Goal: Browse casually

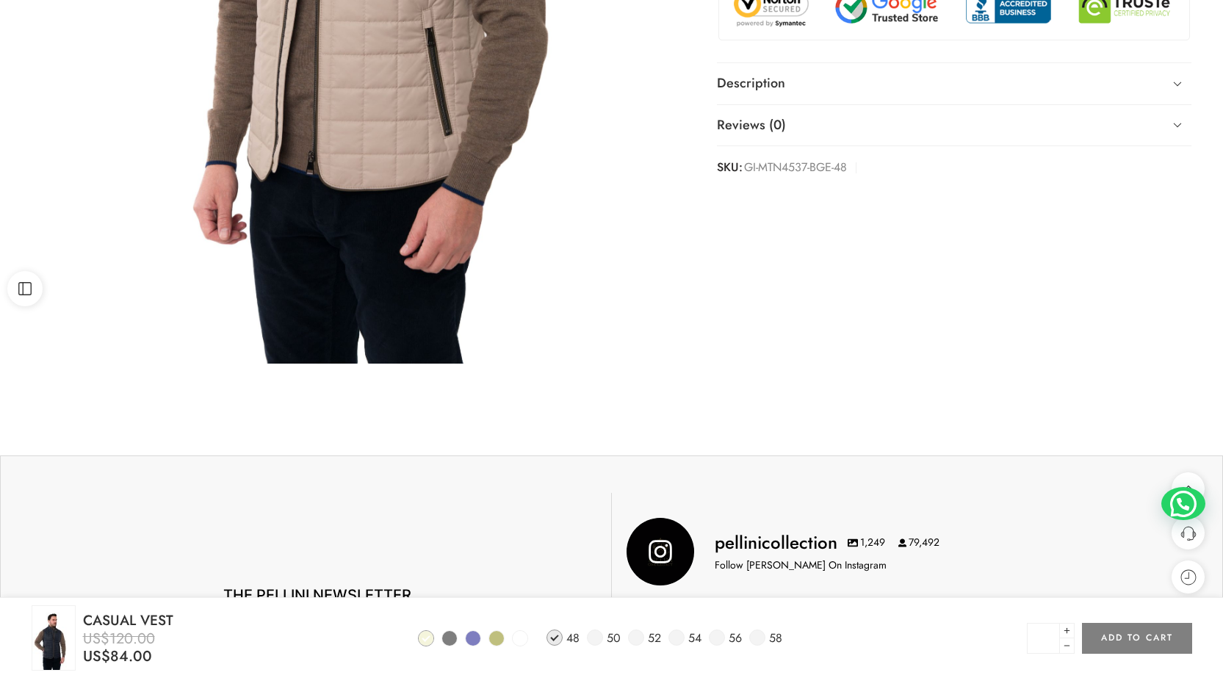
scroll to position [735, 0]
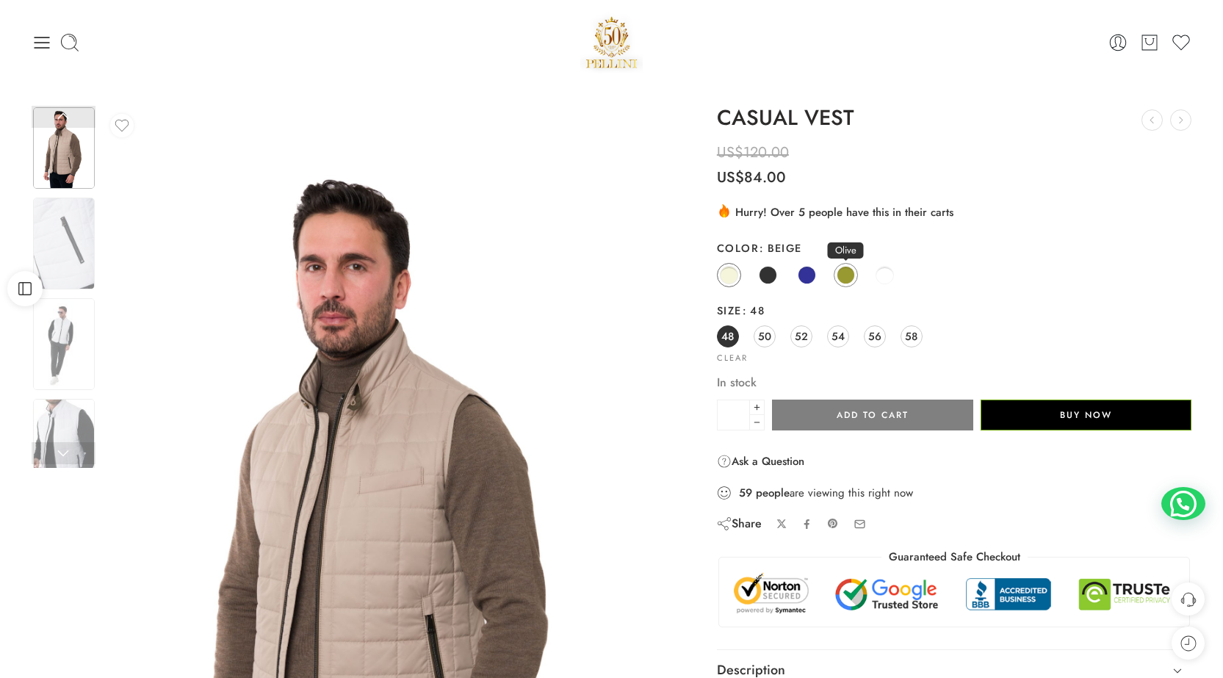
click at [848, 273] on span at bounding box center [846, 275] width 18 height 18
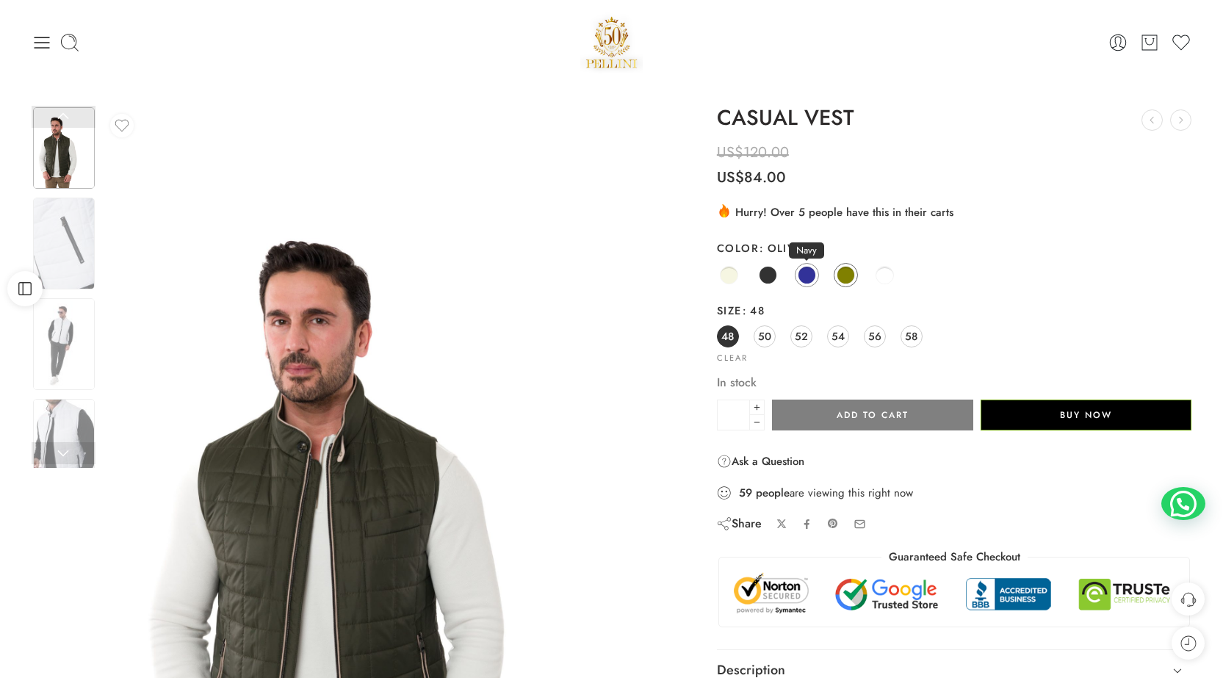
click at [808, 271] on span at bounding box center [807, 275] width 18 height 18
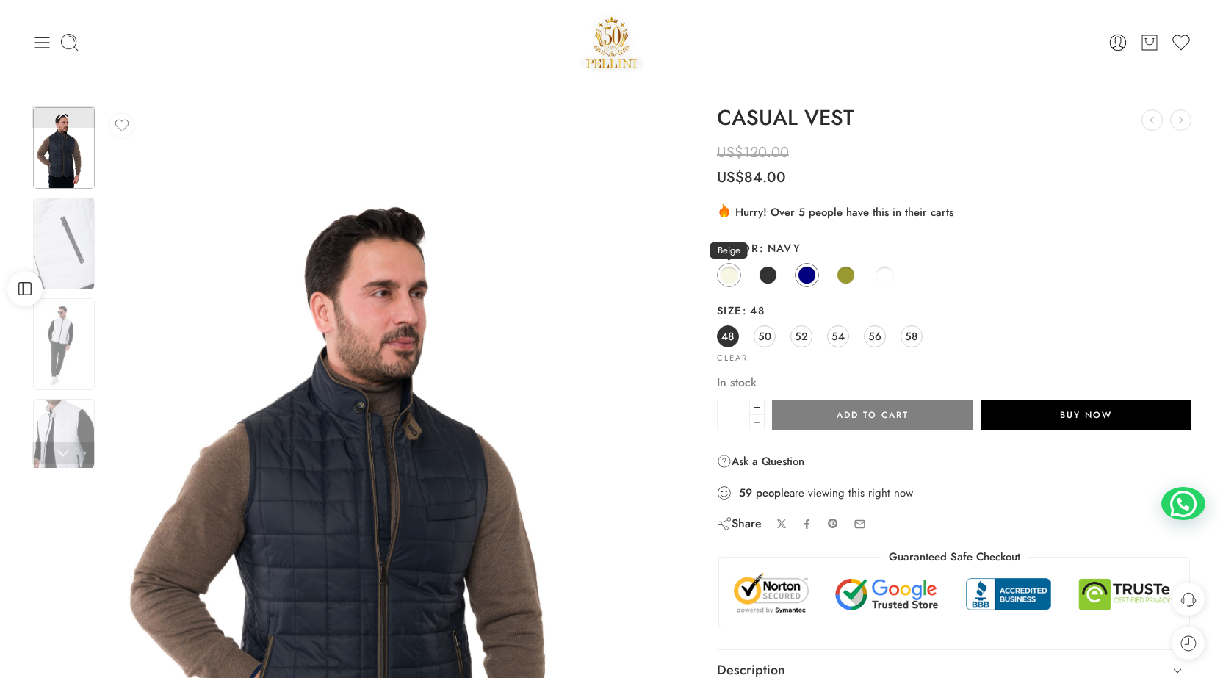
click at [730, 276] on span at bounding box center [729, 275] width 18 height 18
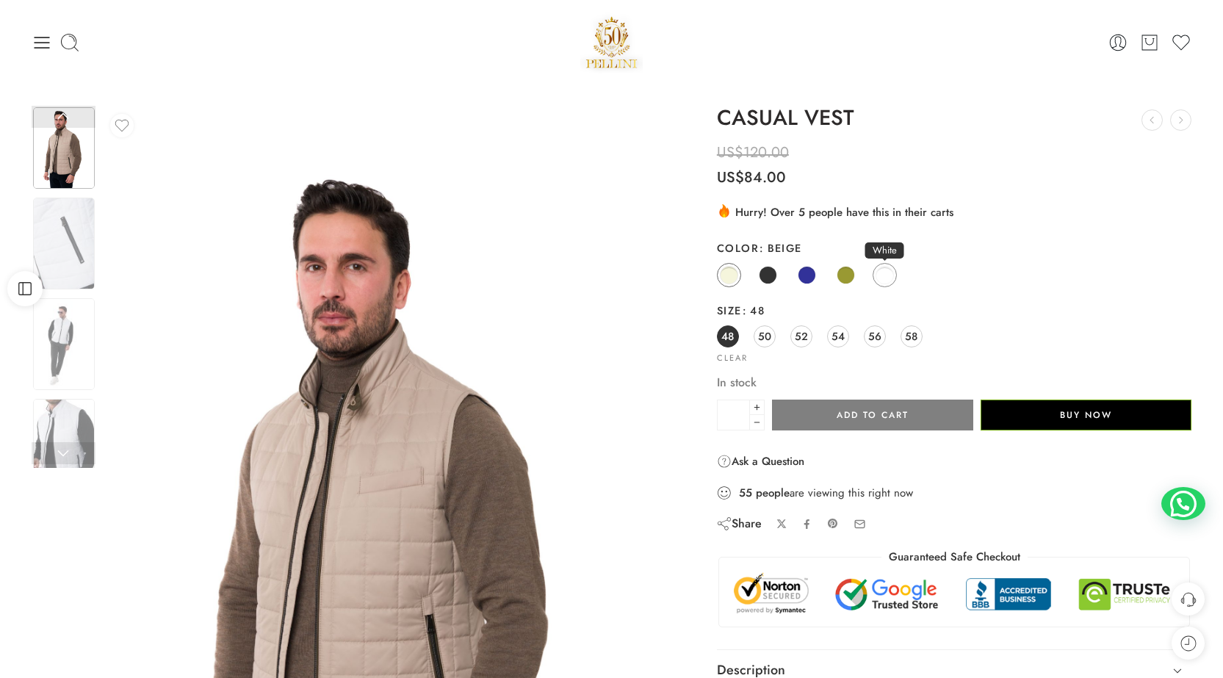
click at [888, 276] on span at bounding box center [885, 275] width 18 height 18
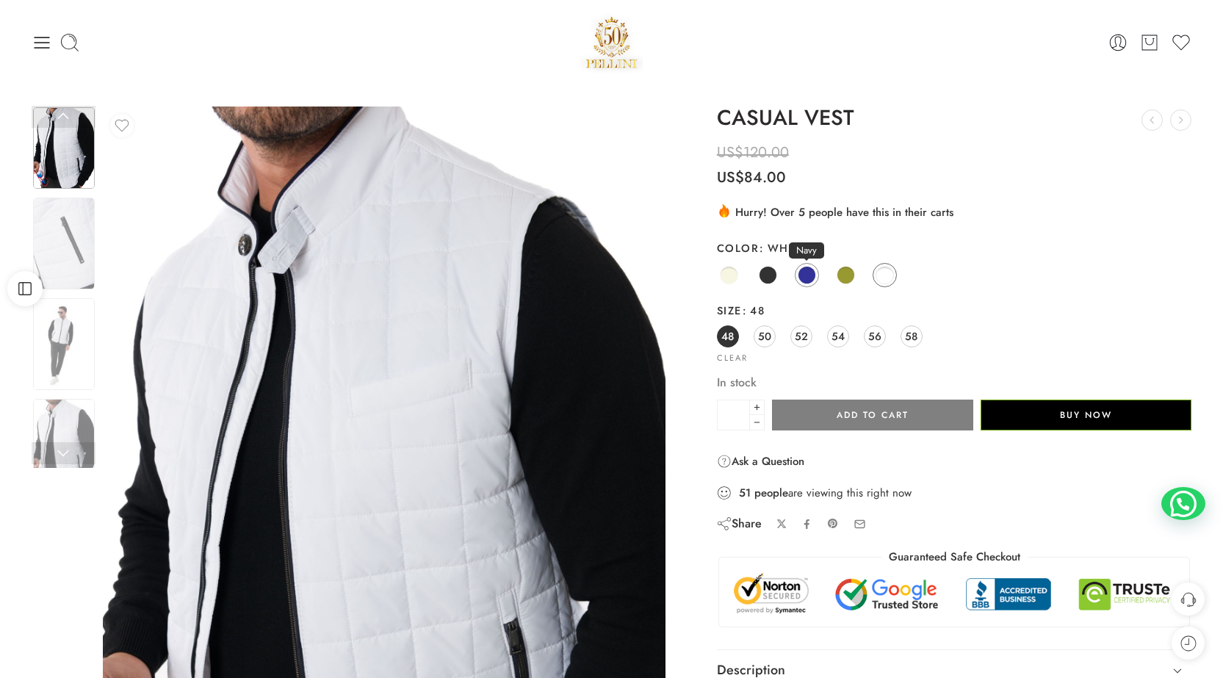
click at [810, 274] on span at bounding box center [807, 275] width 18 height 18
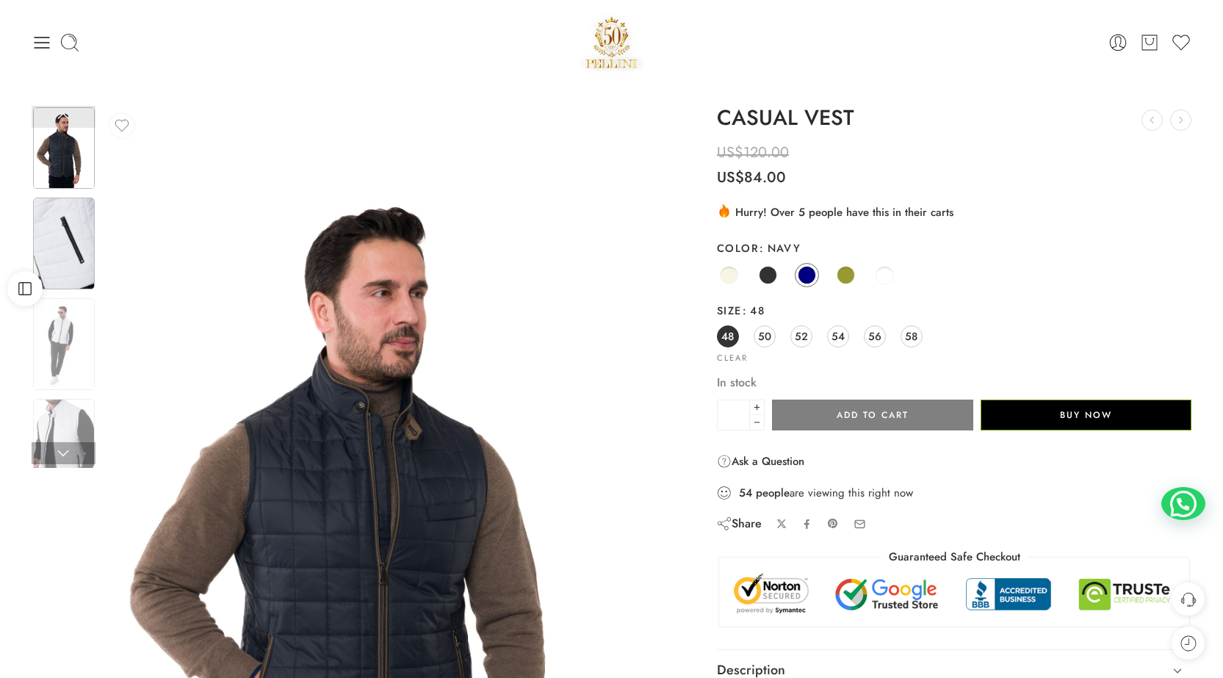
click at [54, 245] on img at bounding box center [64, 244] width 62 height 92
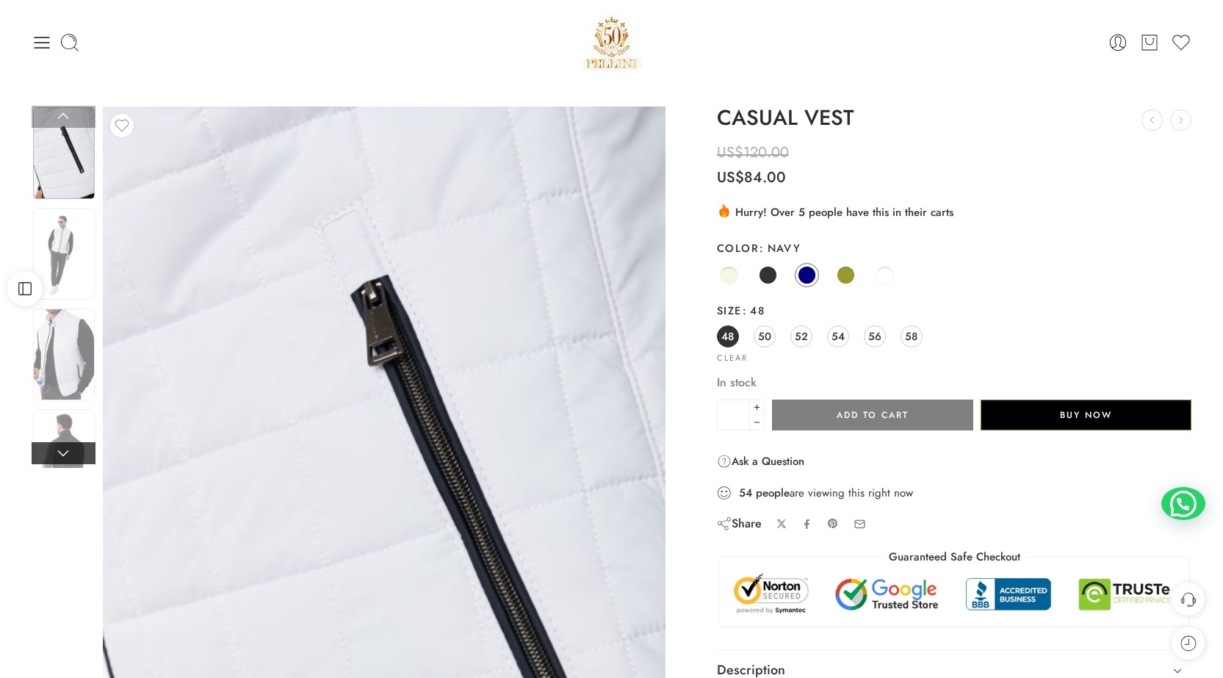
click at [64, 454] on link at bounding box center [64, 453] width 64 height 22
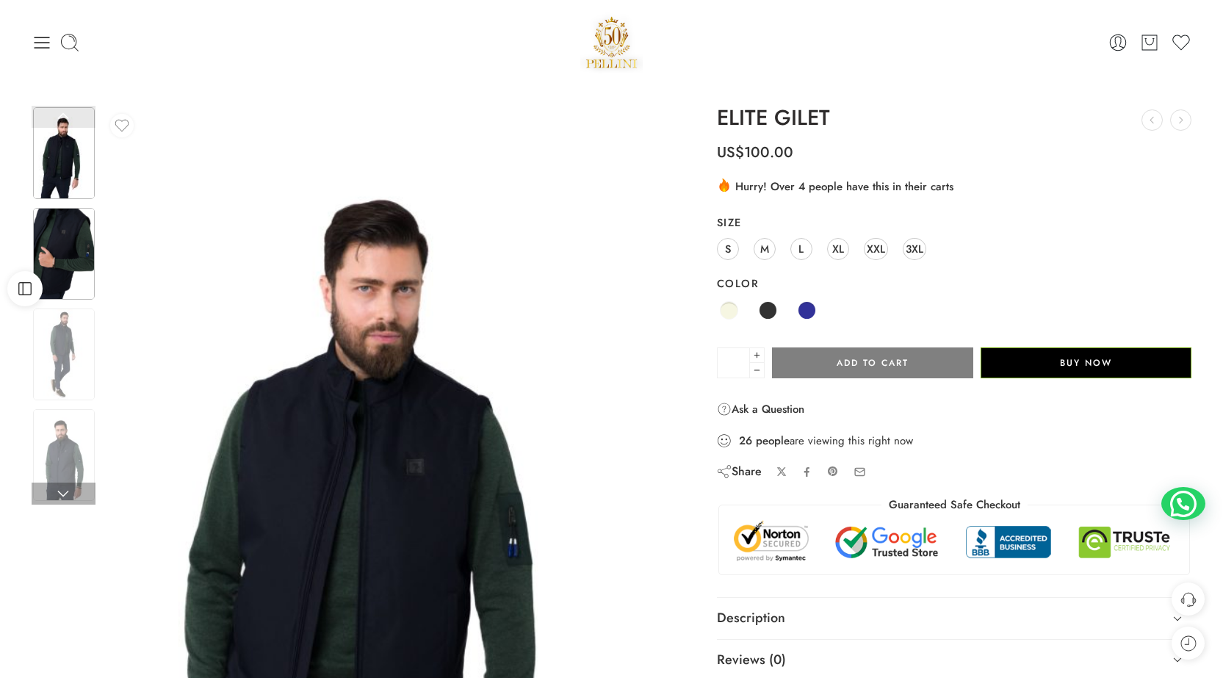
click at [51, 252] on img at bounding box center [64, 254] width 62 height 92
